Goal: Task Accomplishment & Management: Use online tool/utility

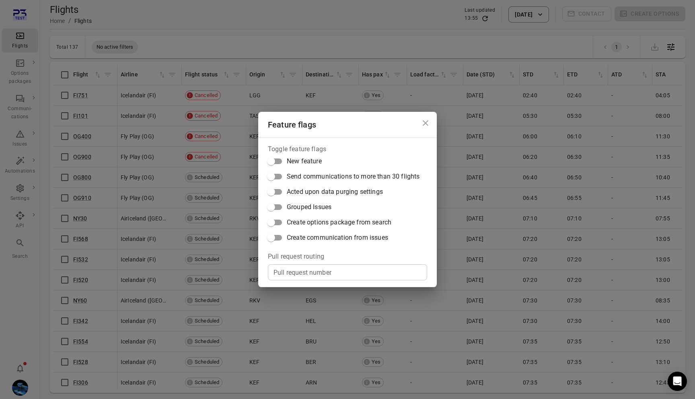
click at [342, 237] on span "Create communication from issues" at bounding box center [337, 238] width 101 height 10
click at [212, 235] on div "Feature flags Toggle feature flags New feature Send communications to more than…" at bounding box center [347, 199] width 695 height 399
click at [309, 237] on span "Create communication from issues" at bounding box center [337, 238] width 101 height 10
click at [145, 202] on div "Feature flags Toggle feature flags New feature Send communications to more than…" at bounding box center [347, 199] width 695 height 399
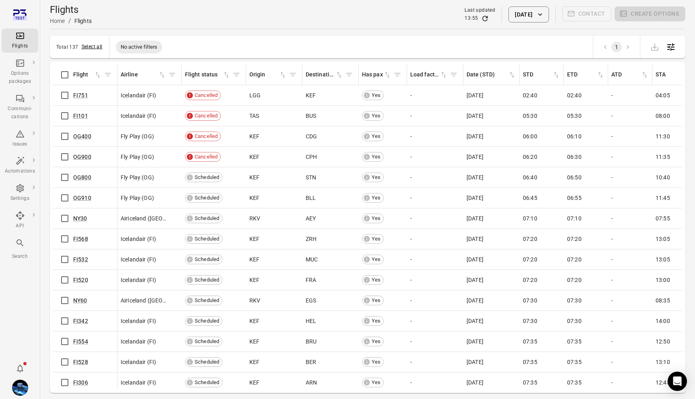
click at [84, 47] on button "Select all" at bounding box center [92, 47] width 21 height 8
click at [20, 66] on icon "Main navigation" at bounding box center [20, 63] width 10 height 10
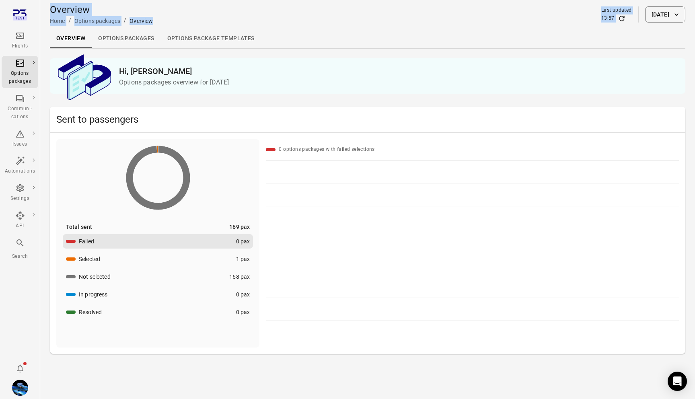
drag, startPoint x: 48, startPoint y: 60, endPoint x: 19, endPoint y: 36, distance: 38.1
click at [19, 36] on div "Flights Options packages Communi-cations Issues Automations Settings API Search…" at bounding box center [347, 199] width 695 height 399
click at [19, 36] on icon "Main navigation" at bounding box center [20, 36] width 10 height 10
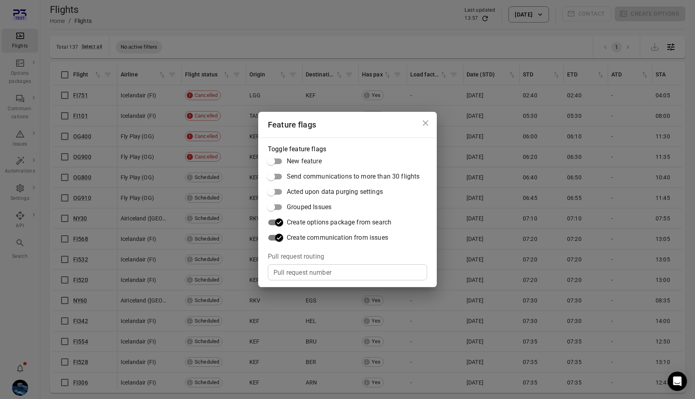
click at [216, 221] on div "Feature flags Toggle feature flags New feature Send communications to more than…" at bounding box center [347, 199] width 695 height 399
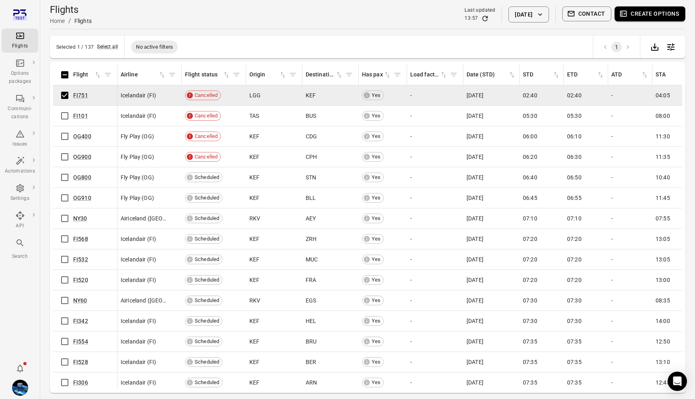
scroll to position [66, 0]
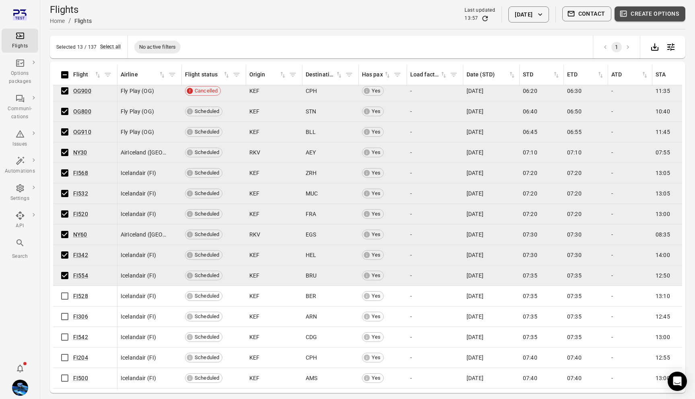
click at [658, 16] on button "Create options" at bounding box center [650, 13] width 71 height 15
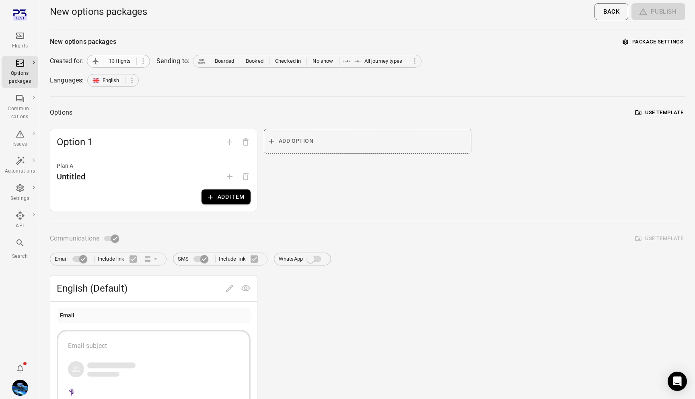
click at [111, 59] on span "13 flights" at bounding box center [120, 61] width 22 height 8
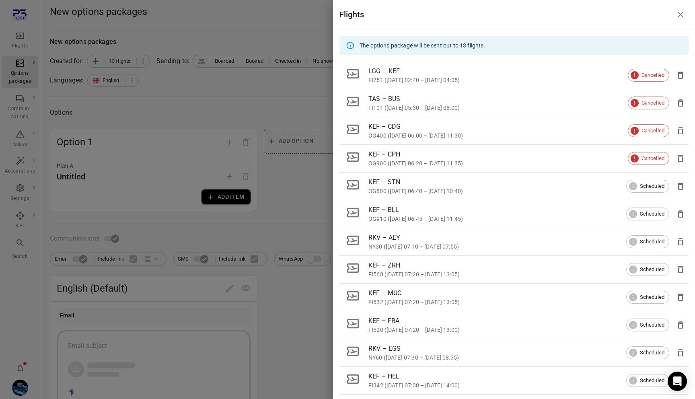
click at [172, 29] on div at bounding box center [347, 199] width 695 height 399
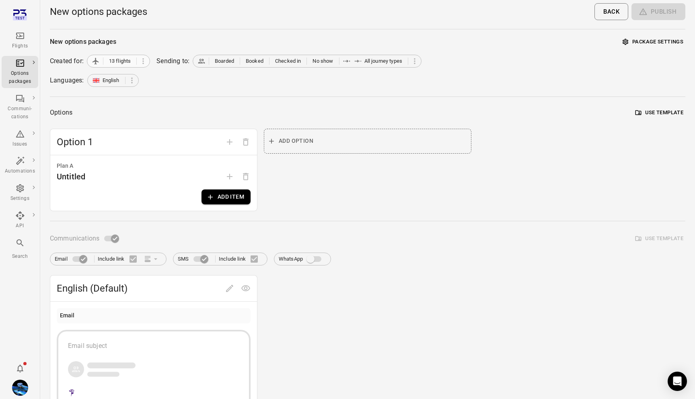
click at [125, 61] on span "13 flights" at bounding box center [120, 61] width 22 height 8
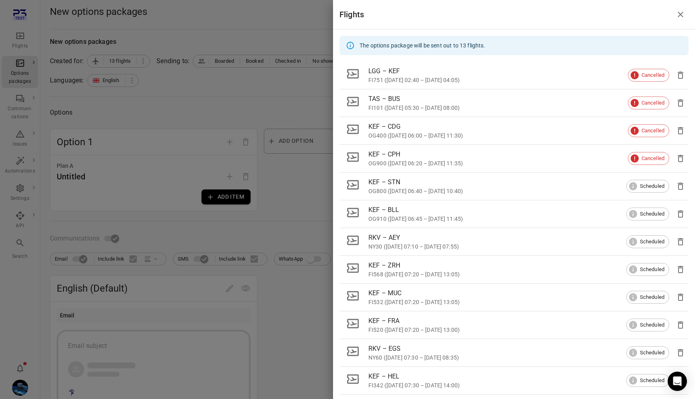
click at [150, 19] on div at bounding box center [347, 199] width 695 height 399
